Goal: Information Seeking & Learning: Learn about a topic

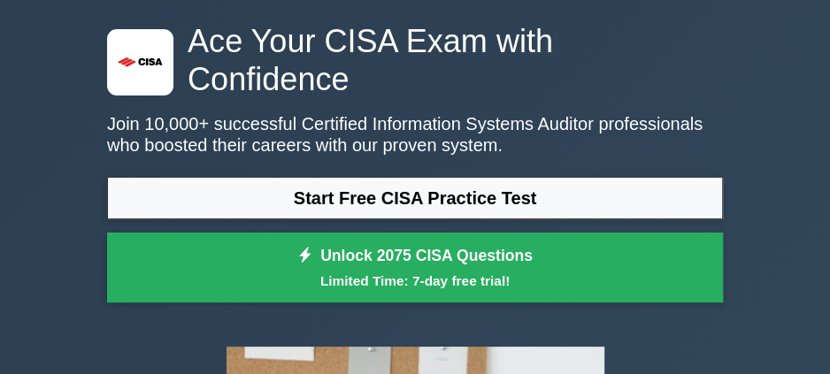
scroll to position [70, 0]
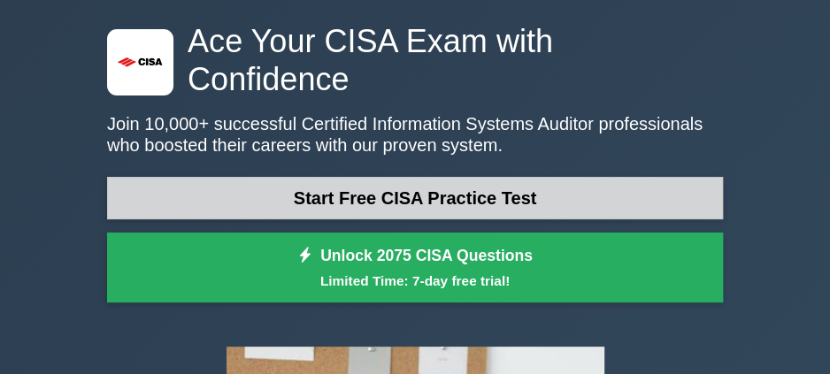
click at [593, 177] on link "Start Free CISA Practice Test" at bounding box center [415, 198] width 616 height 42
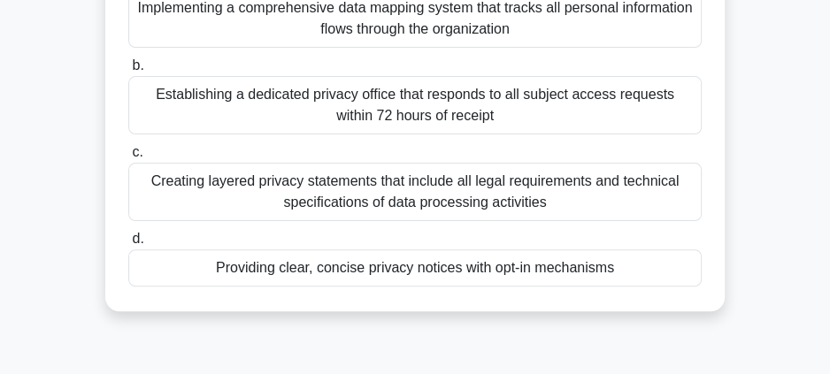
scroll to position [247, 0]
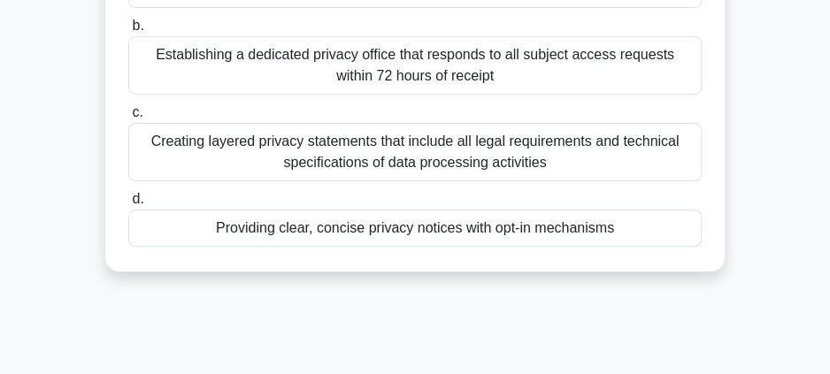
click at [508, 233] on div "Providing clear, concise privacy notices with opt-in mechanisms" at bounding box center [414, 228] width 573 height 37
click at [128, 205] on input "d. Providing clear, concise privacy notices with opt-in mechanisms" at bounding box center [128, 199] width 0 height 11
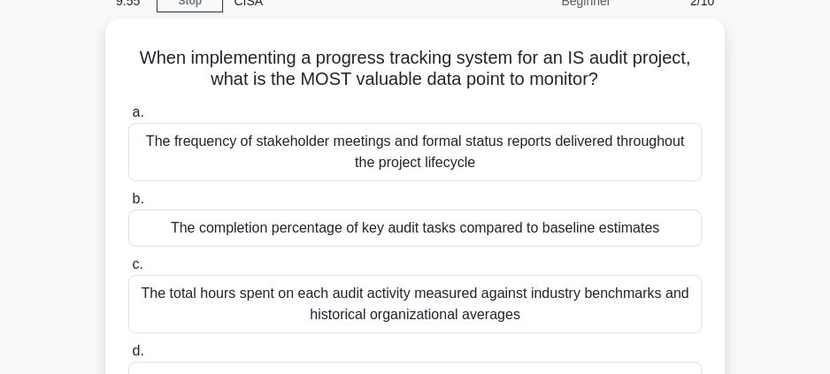
scroll to position [0, 0]
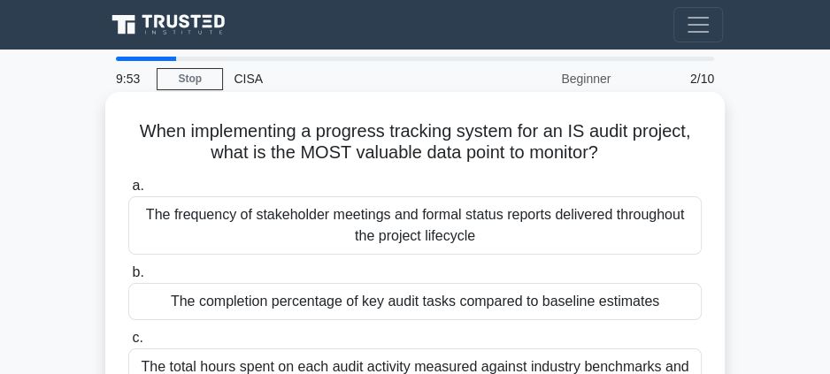
click at [508, 233] on div "The frequency of stakeholder meetings and formal status reports delivered throu…" at bounding box center [414, 225] width 573 height 58
click at [128, 192] on input "a. The frequency of stakeholder meetings and formal status reports delivered th…" at bounding box center [128, 185] width 0 height 11
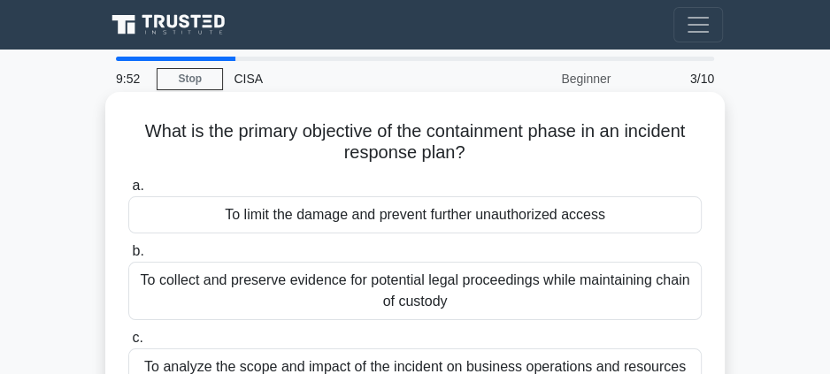
click at [508, 233] on div "a. To limit the damage and prevent further unauthorized access b. To collect an…" at bounding box center [415, 324] width 594 height 304
click at [503, 212] on div "To limit the damage and prevent further unauthorized access" at bounding box center [414, 214] width 573 height 37
click at [128, 192] on input "a. To limit the damage and prevent further unauthorized access" at bounding box center [128, 185] width 0 height 11
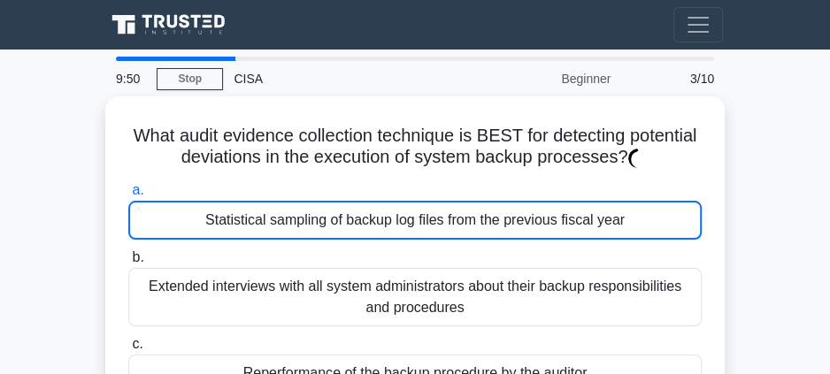
click at [503, 212] on div "Statistical sampling of backup log files from the previous fiscal year" at bounding box center [414, 220] width 573 height 39
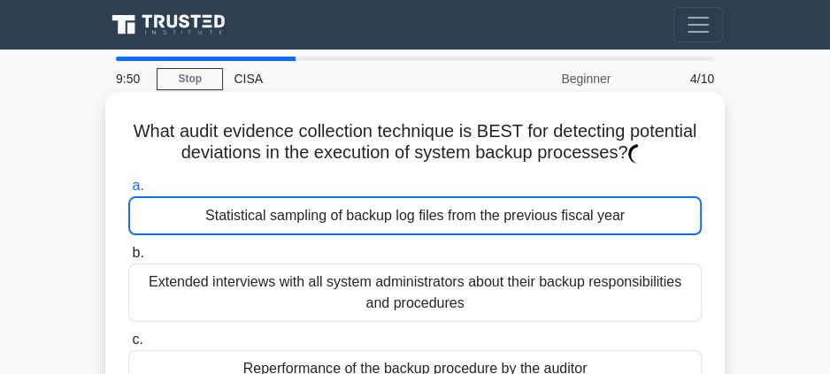
click at [503, 212] on div "Statistical sampling of backup log files from the previous fiscal year" at bounding box center [414, 215] width 573 height 39
click at [128, 192] on input "a. Statistical sampling of backup log files from the previous fiscal year" at bounding box center [128, 185] width 0 height 11
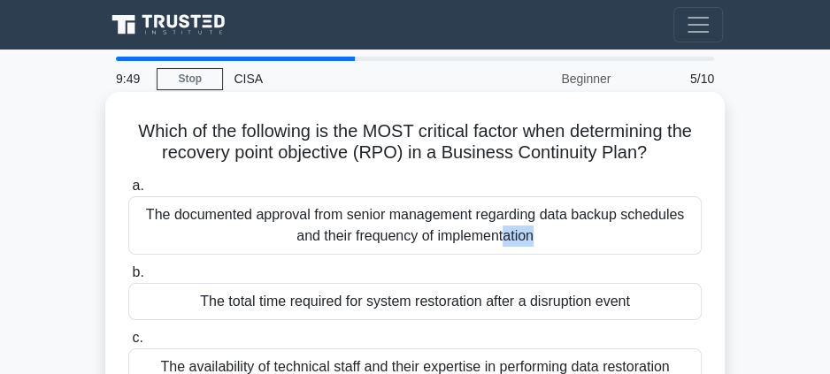
click at [503, 212] on div "The documented approval from senior management regarding data backup schedules …" at bounding box center [414, 225] width 573 height 58
click at [128, 192] on input "a. The documented approval from senior management regarding data backup schedul…" at bounding box center [128, 185] width 0 height 11
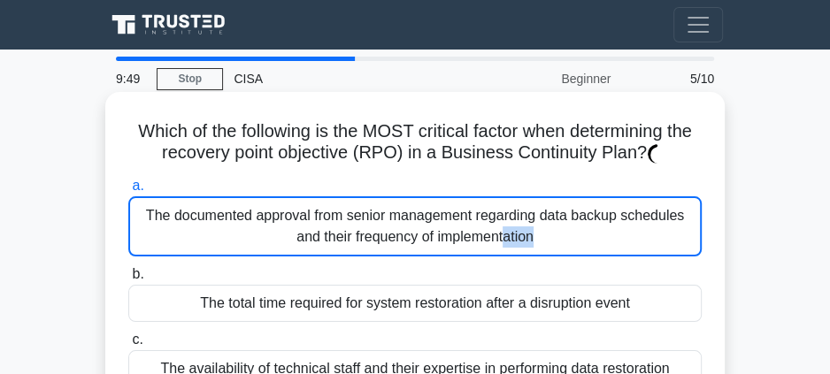
click at [503, 212] on div "The documented approval from senior management regarding data backup schedules …" at bounding box center [414, 226] width 573 height 60
click at [128, 192] on input "a. The documented approval from senior management regarding data backup schedul…" at bounding box center [128, 185] width 0 height 11
click at [503, 212] on div "The documented approval from senior management regarding data backup schedules …" at bounding box center [414, 226] width 573 height 60
click at [128, 192] on input "a. The documented approval from senior management regarding data backup schedul…" at bounding box center [128, 185] width 0 height 11
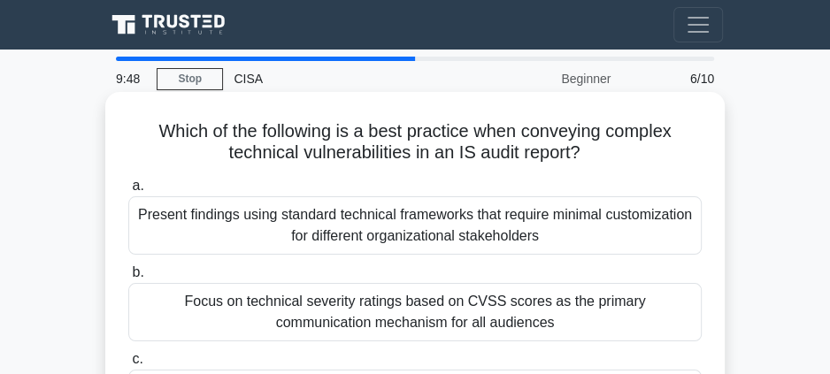
click at [545, 214] on div "Present findings using standard technical frameworks that require minimal custo…" at bounding box center [414, 225] width 573 height 58
click at [128, 192] on input "a. Present findings using standard technical frameworks that require minimal cu…" at bounding box center [128, 185] width 0 height 11
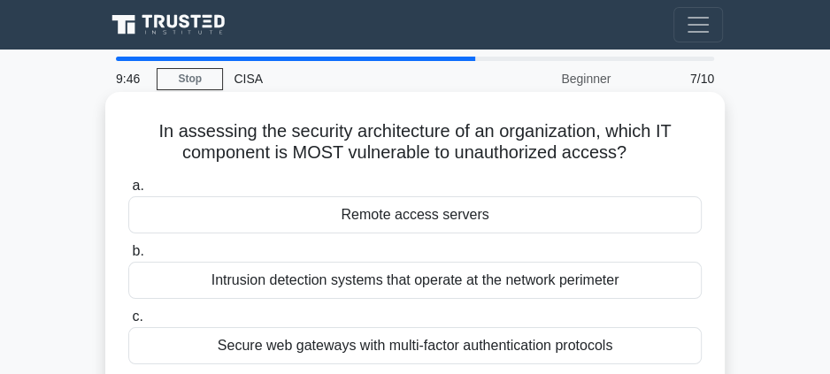
click at [545, 214] on div "Remote access servers" at bounding box center [414, 214] width 573 height 37
click at [128, 192] on input "a. Remote access servers" at bounding box center [128, 185] width 0 height 11
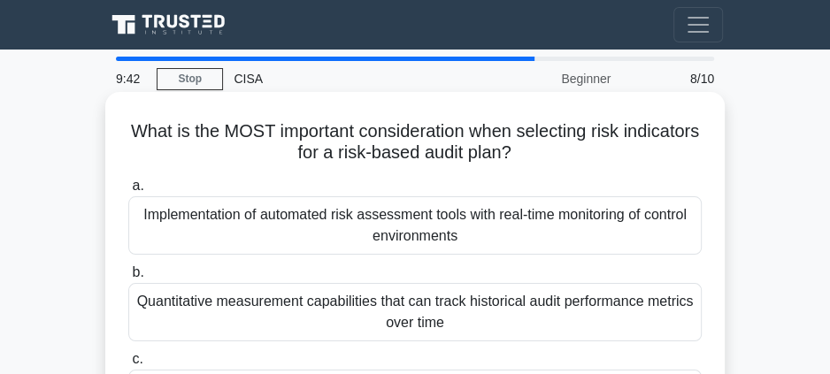
click at [545, 214] on div "Implementation of automated risk assessment tools with real-time monitoring of …" at bounding box center [414, 225] width 573 height 58
click at [128, 192] on input "a. Implementation of automated risk assessment tools with real-time monitoring …" at bounding box center [128, 185] width 0 height 11
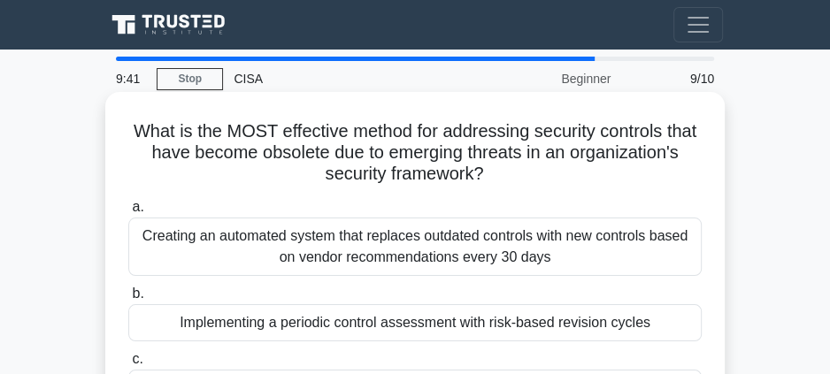
drag, startPoint x: 545, startPoint y: 214, endPoint x: 547, endPoint y: 233, distance: 18.8
click at [547, 233] on label "a. Creating an automated system that replaces outdated controls with new contro…" at bounding box center [414, 236] width 573 height 80
click at [547, 233] on div "Creating an automated system that replaces outdated controls with new controls …" at bounding box center [414, 247] width 573 height 58
click at [128, 213] on input "a. Creating an automated system that replaces outdated controls with new contro…" at bounding box center [128, 207] width 0 height 11
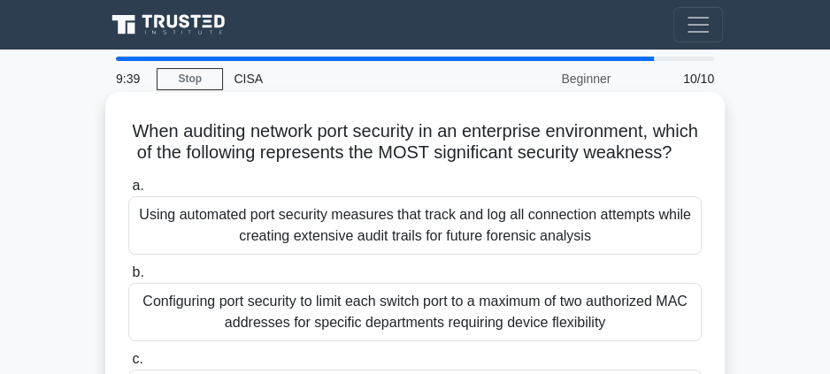
click at [574, 251] on div "Using automated port security measures that track and log all connection attemp…" at bounding box center [414, 225] width 573 height 58
click at [128, 192] on input "a. Using automated port security measures that track and log all connection att…" at bounding box center [128, 185] width 0 height 11
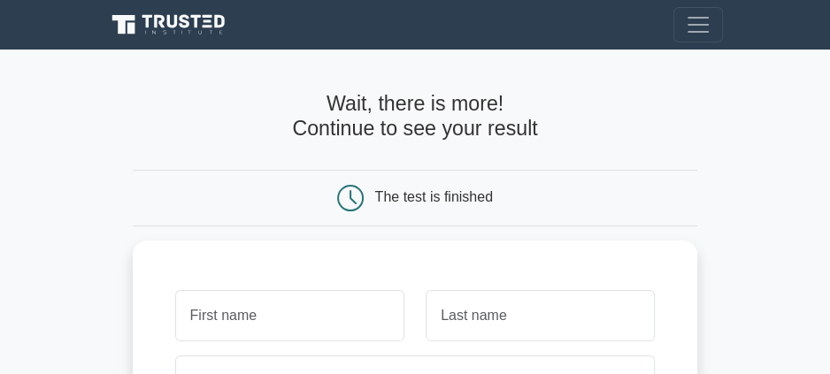
click at [769, 105] on main "Wait, there is more! Continue to see your result The test is finished and the" at bounding box center [415, 367] width 830 height 635
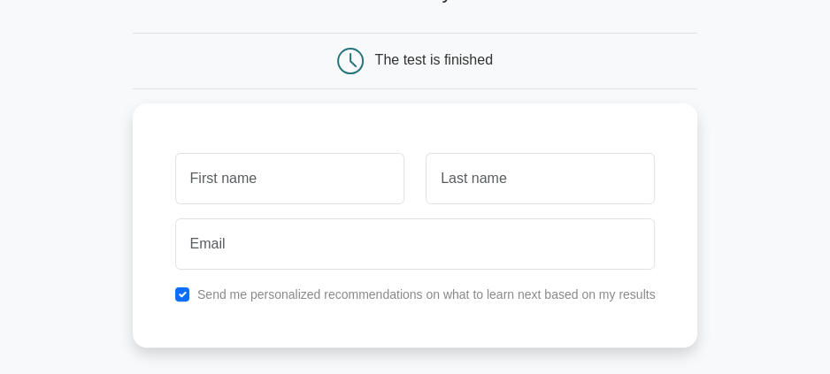
scroll to position [141, 0]
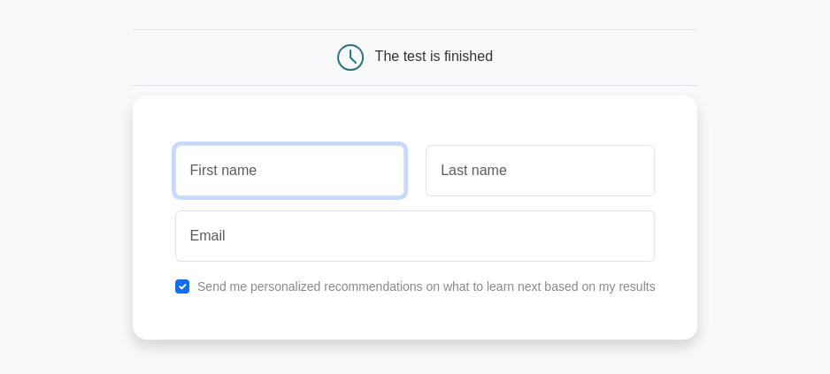
click at [345, 148] on input "text" at bounding box center [289, 170] width 229 height 51
type input "a"
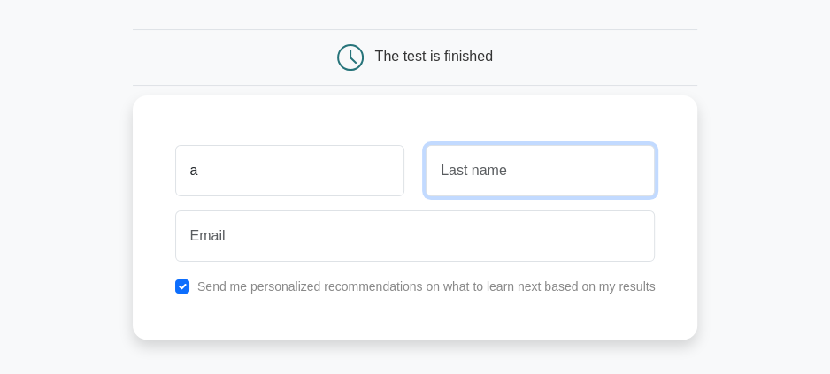
click at [477, 164] on input "text" at bounding box center [539, 170] width 229 height 51
type input "d"
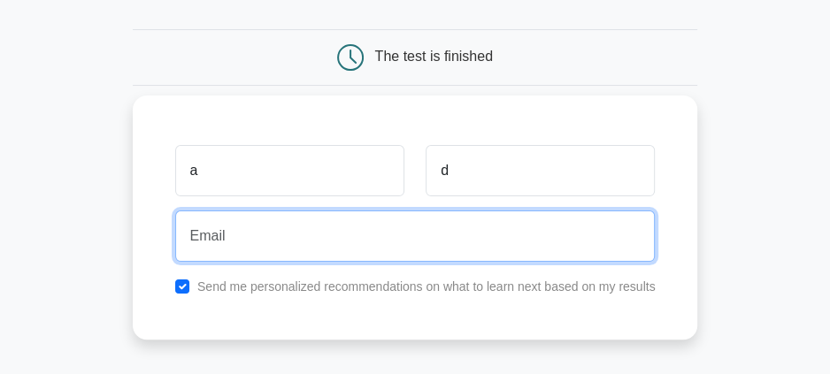
click at [440, 228] on input "email" at bounding box center [415, 235] width 480 height 51
type input "ayadahmad2535@gmail.com"
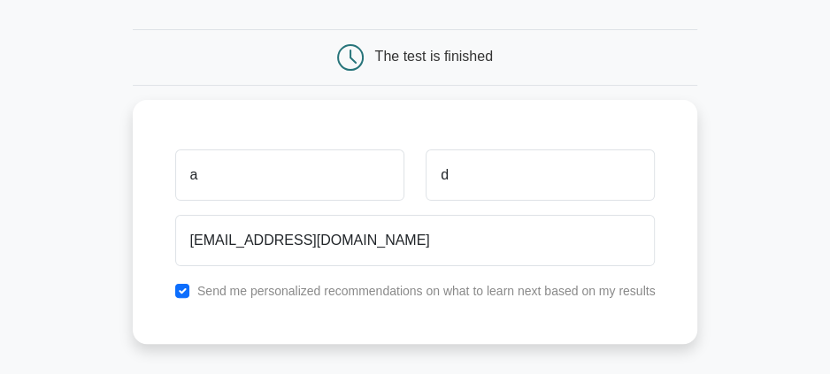
click at [711, 268] on main "Wait, there is more! Continue to see your result The test is finished a d" at bounding box center [415, 226] width 830 height 635
